Goal: Information Seeking & Learning: Learn about a topic

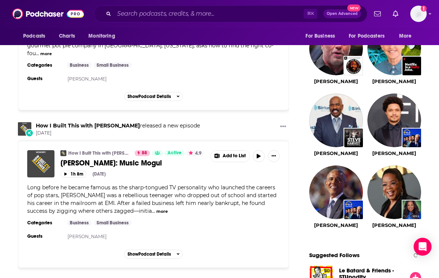
scroll to position [700, 0]
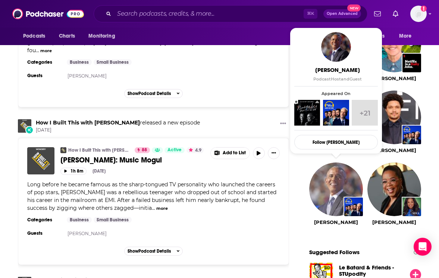
click at [337, 185] on img "Barack Obama" at bounding box center [336, 190] width 54 height 54
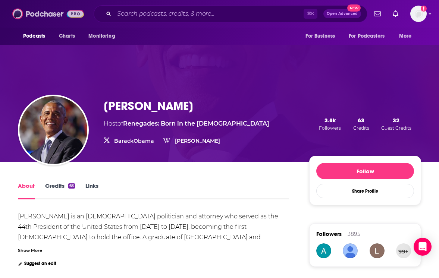
click at [50, 12] on img at bounding box center [48, 14] width 72 height 14
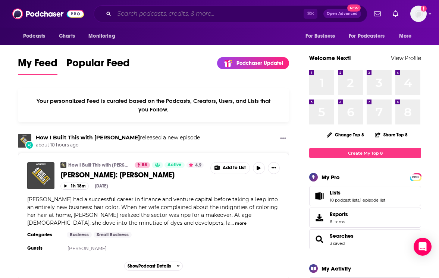
click at [162, 14] on input "Search podcasts, credits, & more..." at bounding box center [209, 14] width 190 height 12
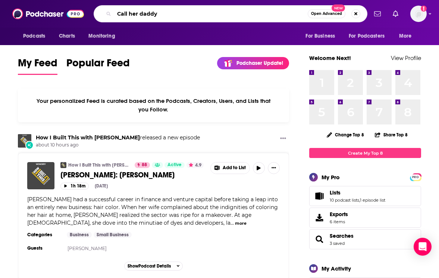
type input "Call her daddy"
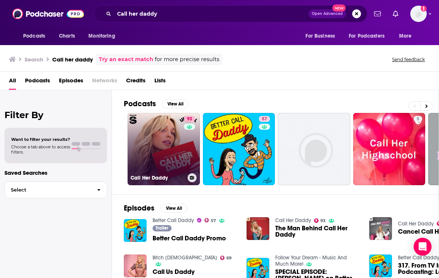
click at [162, 120] on link "93 Call Her Daddy" at bounding box center [164, 149] width 72 height 72
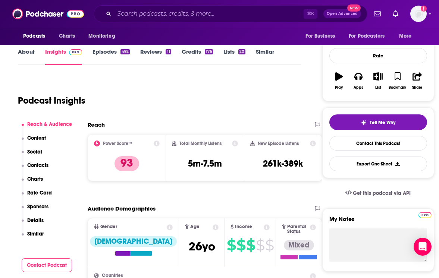
scroll to position [89, 0]
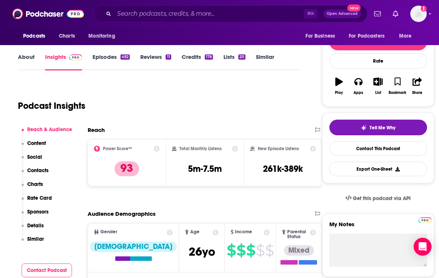
click at [198, 149] on h2 "Total Monthly Listens" at bounding box center [201, 148] width 42 height 5
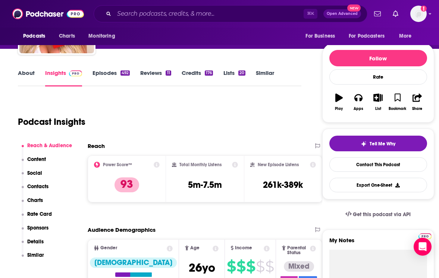
scroll to position [71, 0]
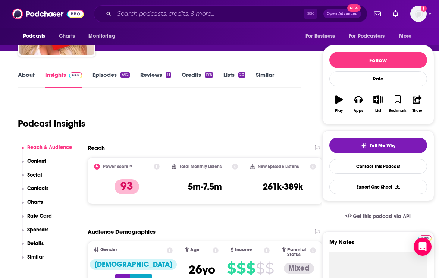
click at [259, 167] on h2 "New Episode Listens" at bounding box center [278, 166] width 41 height 5
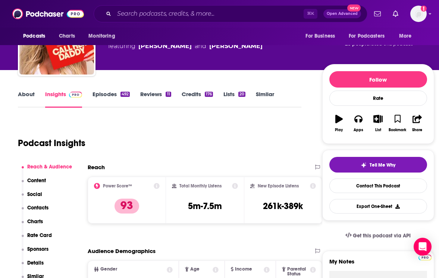
scroll to position [44, 0]
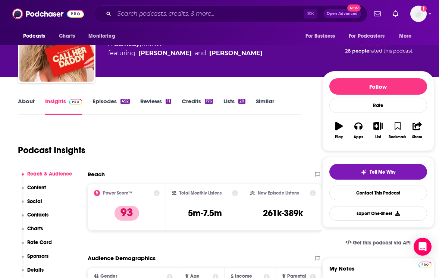
click at [112, 99] on link "Episodes 492" at bounding box center [111, 106] width 37 height 17
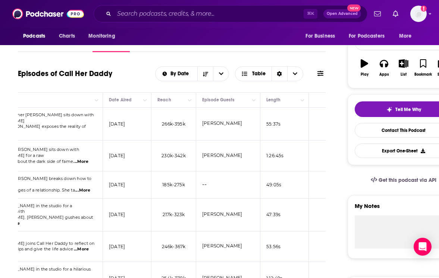
scroll to position [106, 0]
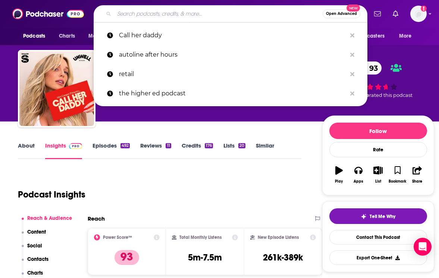
click at [199, 13] on input "Search podcasts, credits, & more..." at bounding box center [218, 14] width 209 height 12
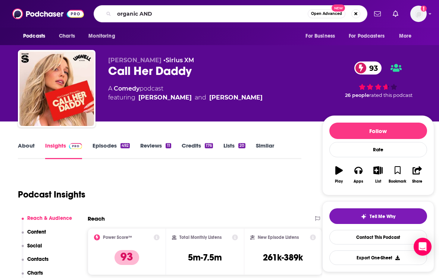
click at [168, 173] on div "Podcast Insights" at bounding box center [157, 190] width 278 height 38
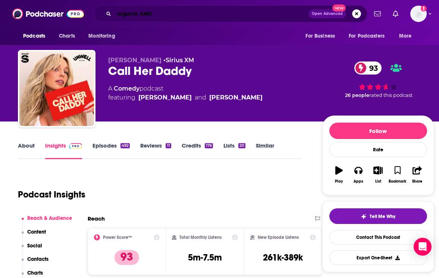
click at [202, 13] on input "organic AND" at bounding box center [211, 14] width 194 height 12
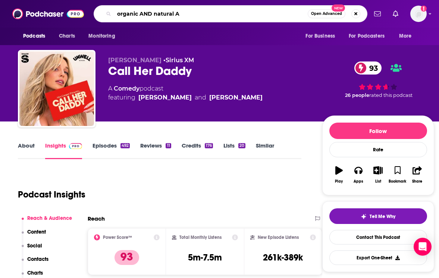
type input "organic AND natural"
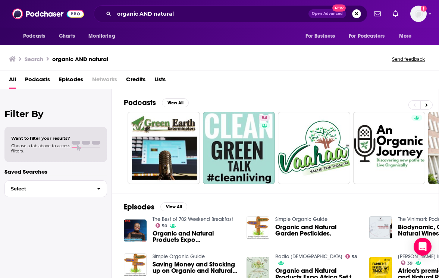
click at [190, 20] on div "organic AND natural Open Advanced New" at bounding box center [231, 13] width 274 height 17
click at [190, 12] on input "organic AND natural" at bounding box center [211, 14] width 194 height 12
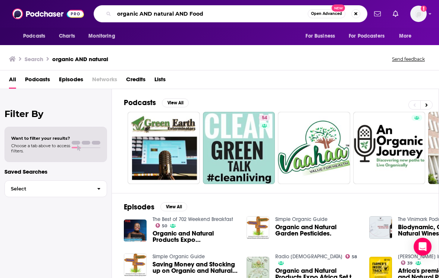
type input "organic AND natural AND Food"
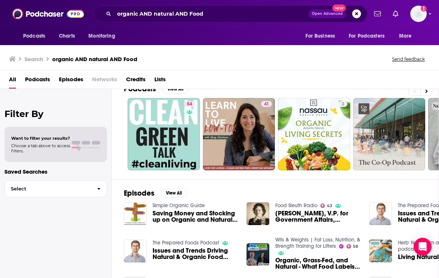
scroll to position [15, 0]
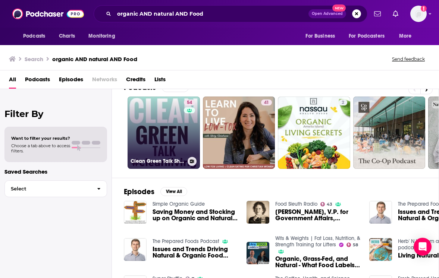
click at [179, 131] on link "54 Clean Green Talk Show | Green Living | Clean Living | Organic | All-Natural …" at bounding box center [164, 133] width 72 height 72
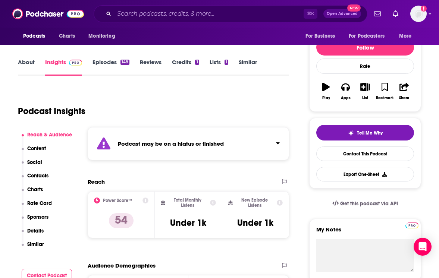
scroll to position [84, 0]
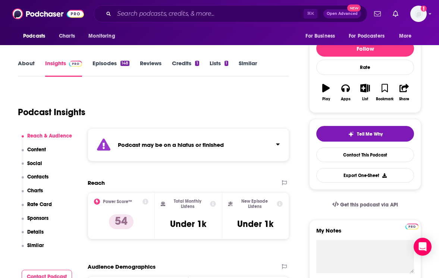
click at [111, 64] on link "Episodes 148" at bounding box center [111, 68] width 37 height 17
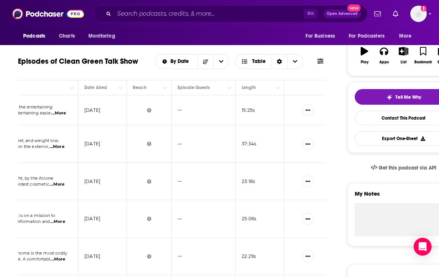
scroll to position [0, 211]
click at [190, 160] on td "--" at bounding box center [203, 144] width 64 height 38
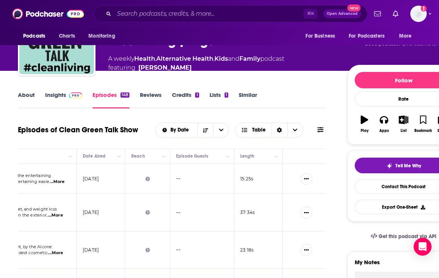
scroll to position [41, 0]
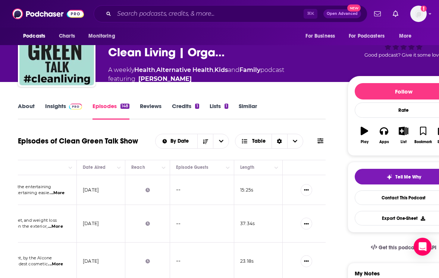
click at [31, 108] on link "About" at bounding box center [26, 111] width 17 height 17
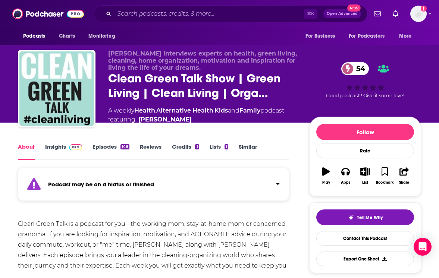
click at [59, 149] on link "Insights" at bounding box center [63, 151] width 37 height 17
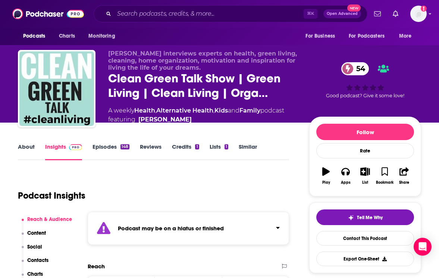
click at [115, 146] on link "Episodes 148" at bounding box center [111, 151] width 37 height 17
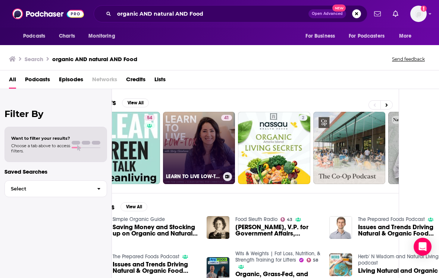
click at [181, 144] on link "41 LEARN TO LIVE LOW-TOX | Simple Clean Eating, Healthy Food, Holistic, Detox, …" at bounding box center [199, 148] width 72 height 72
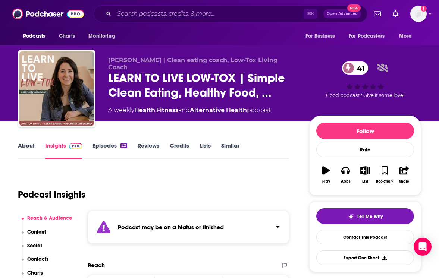
click at [96, 147] on link "Episodes 22" at bounding box center [110, 150] width 35 height 17
